Goal: Entertainment & Leisure: Consume media (video, audio)

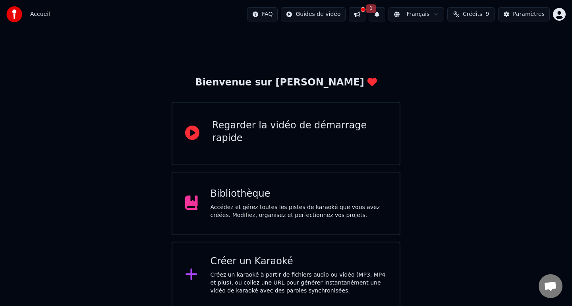
scroll to position [2, 0]
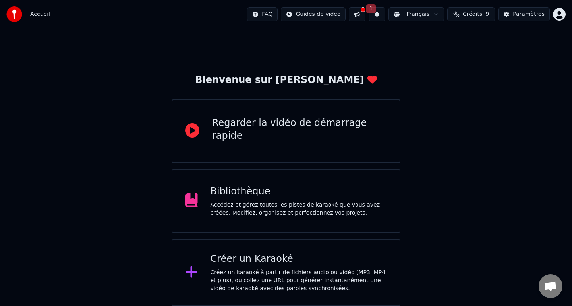
click at [258, 219] on div "Bibliothèque Accédez et gérez toutes les pistes de karaoké que vous avez créées…" at bounding box center [286, 201] width 229 height 64
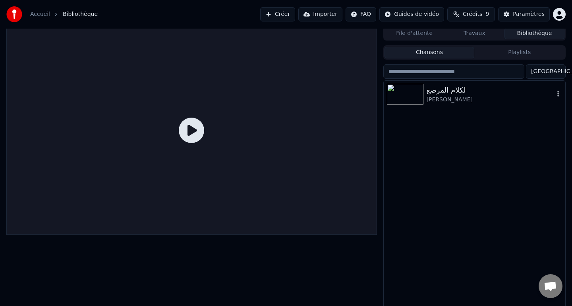
click at [454, 100] on div "[PERSON_NAME]" at bounding box center [491, 100] width 128 height 8
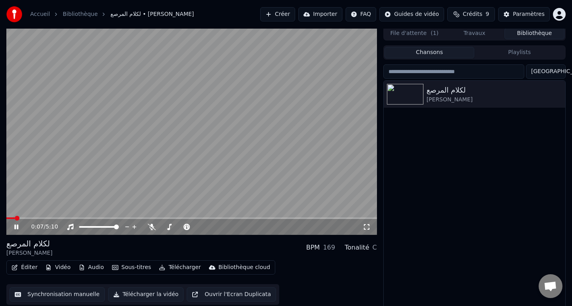
click at [15, 217] on span at bounding box center [17, 218] width 5 height 5
click at [206, 146] on video at bounding box center [191, 130] width 371 height 209
